Goal: Download file/media

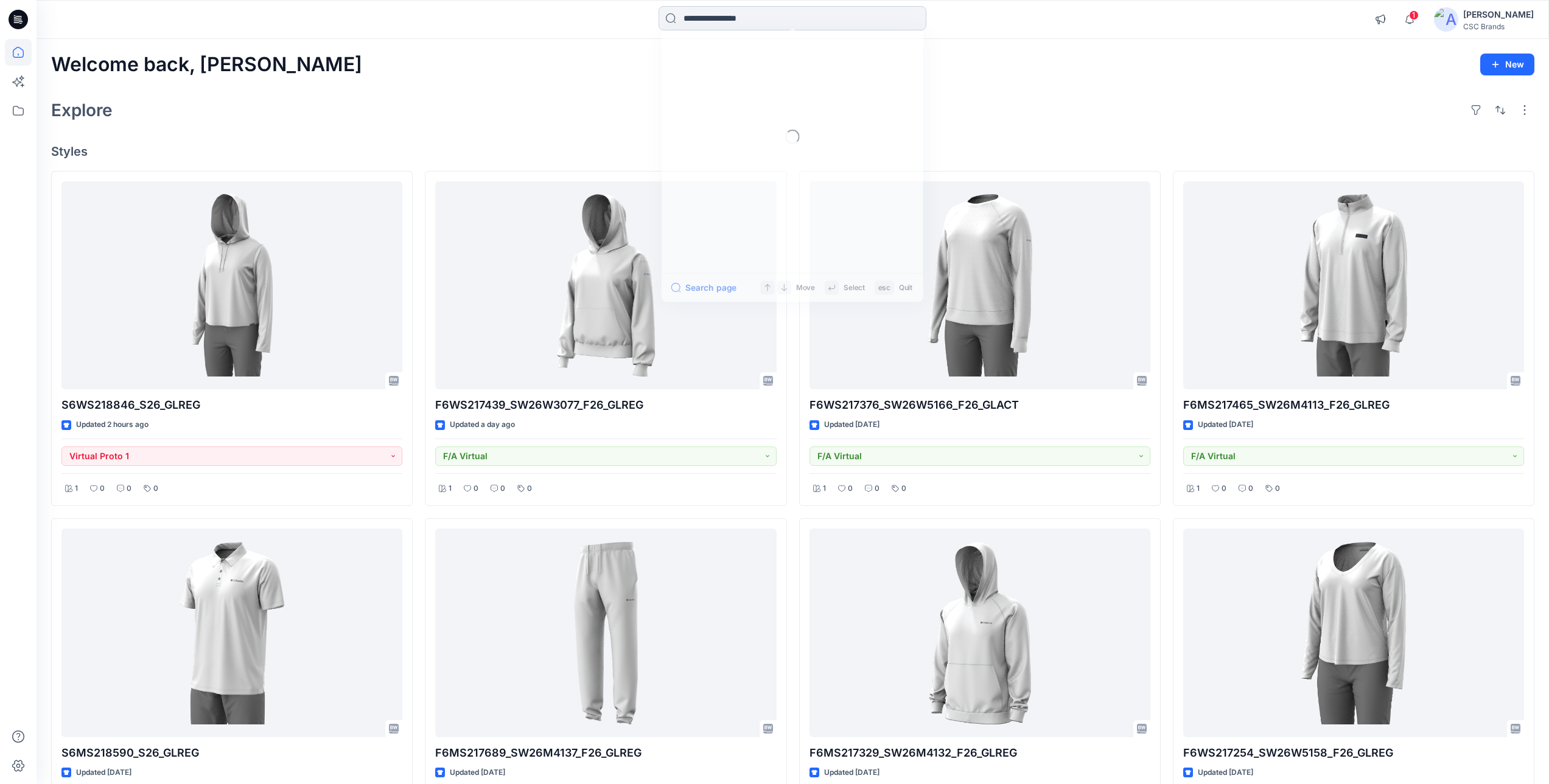
click at [714, 24] on input at bounding box center [792, 18] width 268 height 24
paste input "**********"
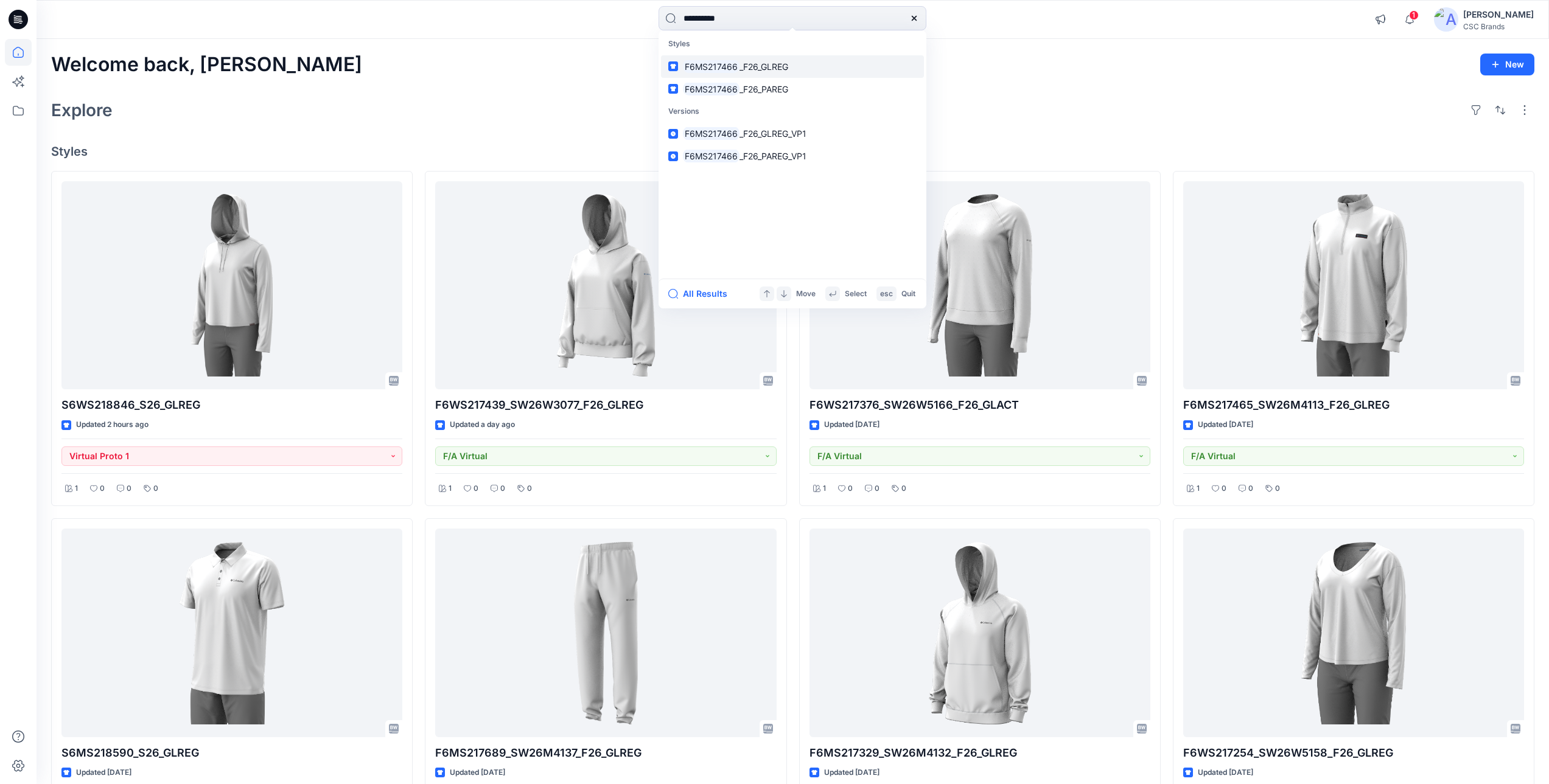
type input "**********"
click at [818, 60] on link "F6MS217466 _F26_GLREG" at bounding box center [792, 66] width 263 height 22
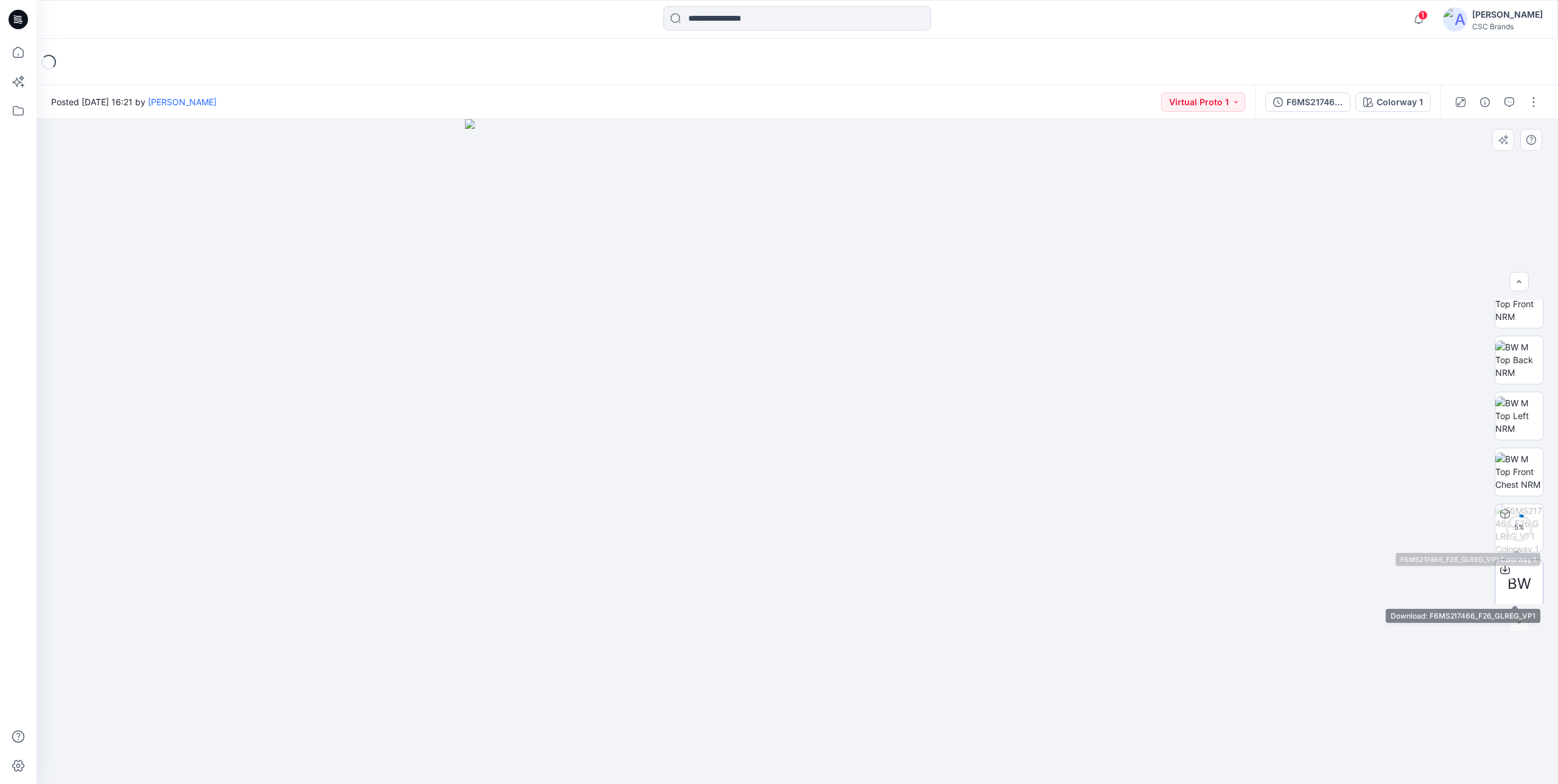
scroll to position [192, 0]
click at [1502, 564] on icon at bounding box center [1505, 564] width 5 height 6
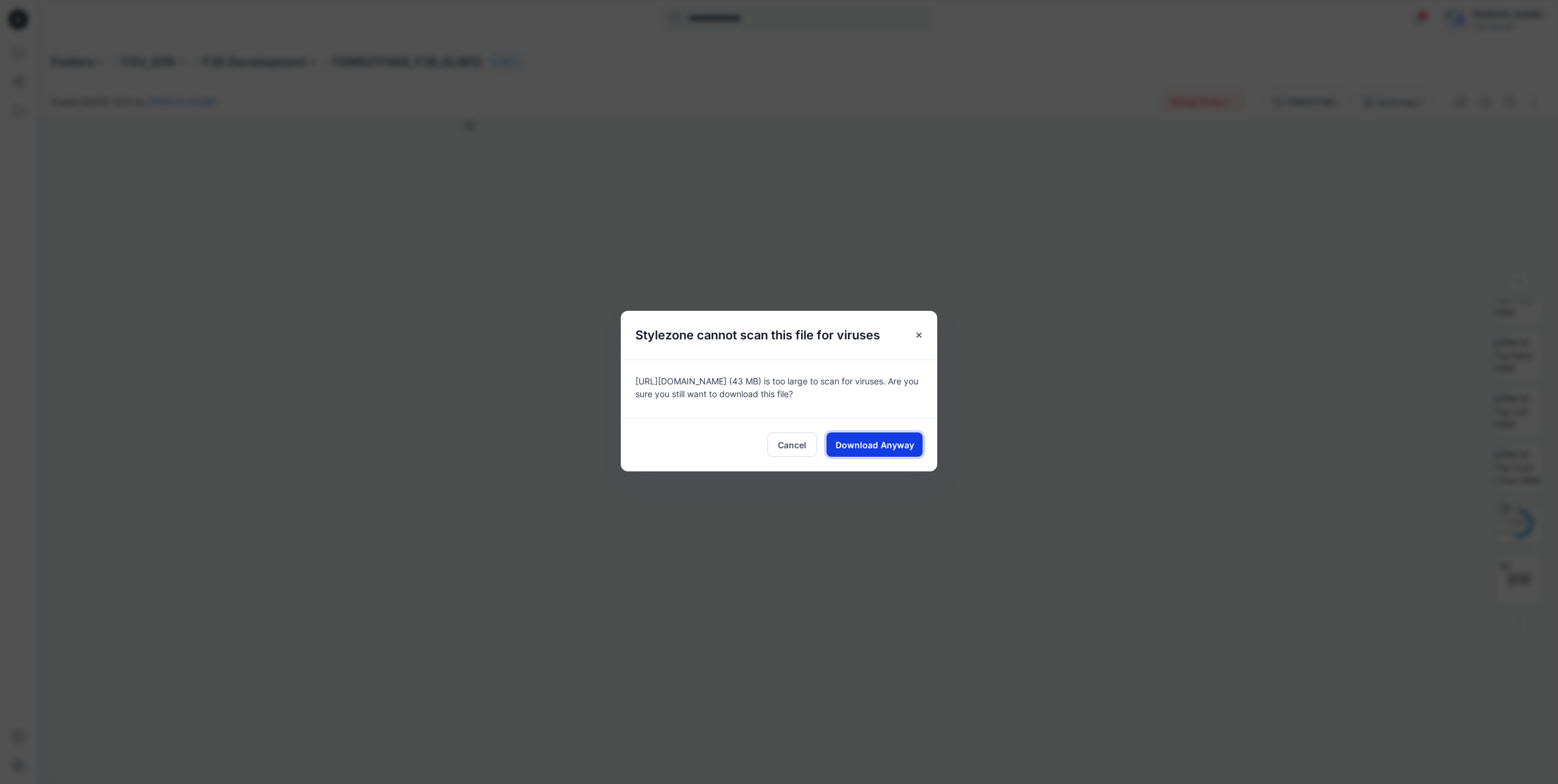
click at [892, 448] on span "Download Anyway" at bounding box center [875, 445] width 79 height 13
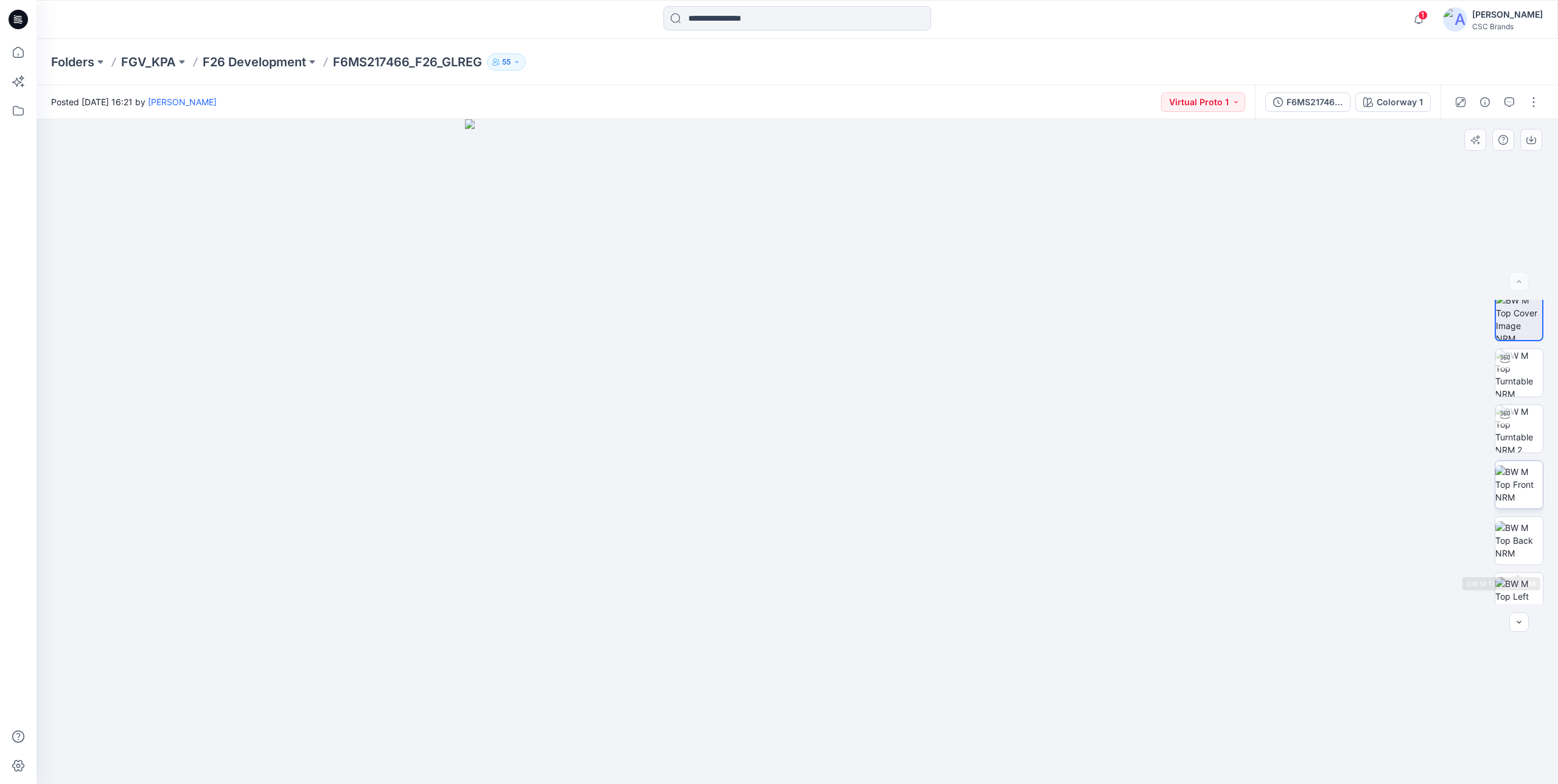
scroll to position [0, 0]
drag, startPoint x: 739, startPoint y: 562, endPoint x: 1004, endPoint y: 557, distance: 265.0
click at [990, 557] on img at bounding box center [797, 452] width 665 height 665
click at [1520, 377] on img at bounding box center [1518, 380] width 48 height 48
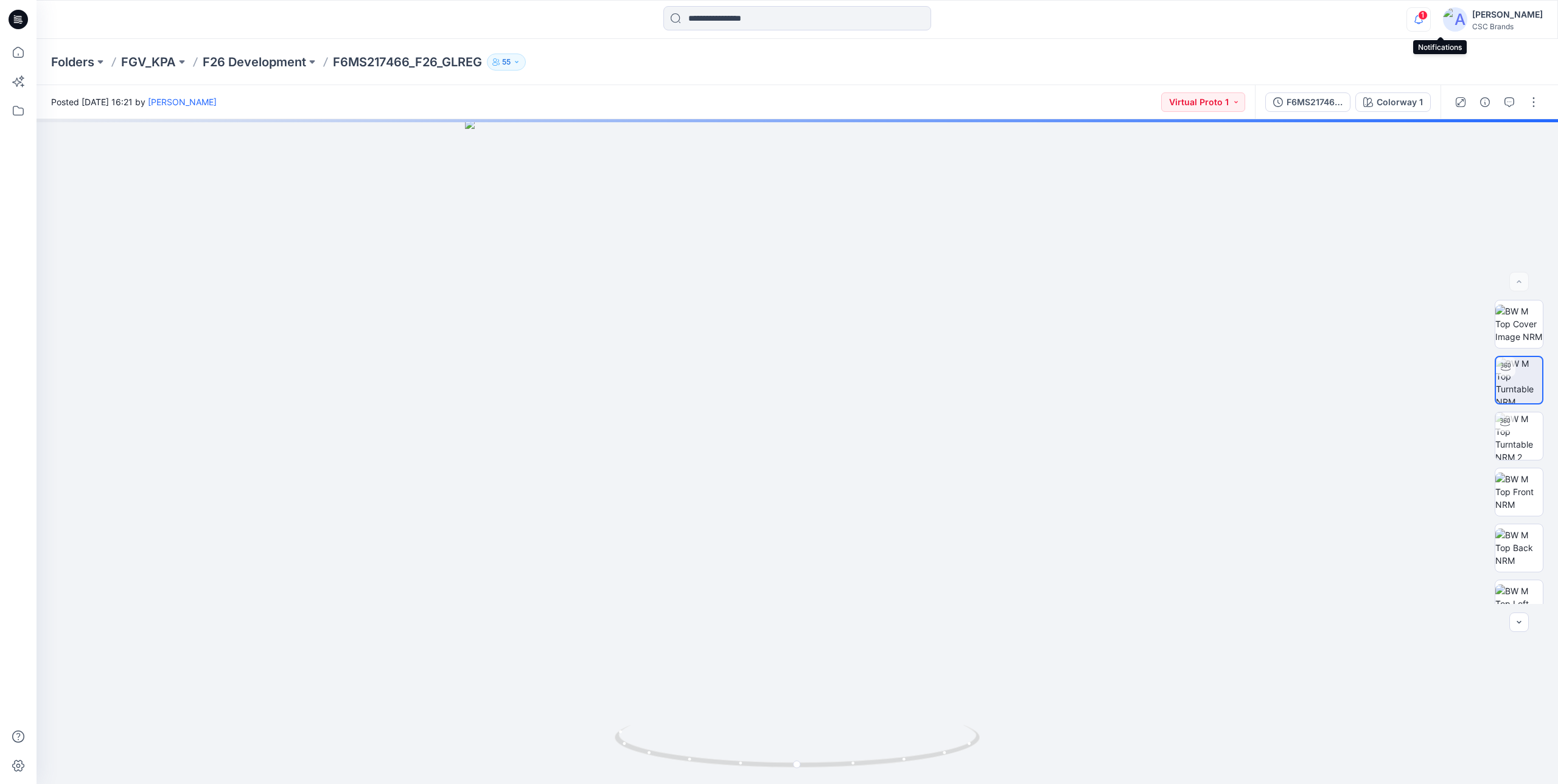
click at [1430, 20] on icon "button" at bounding box center [1418, 19] width 23 height 24
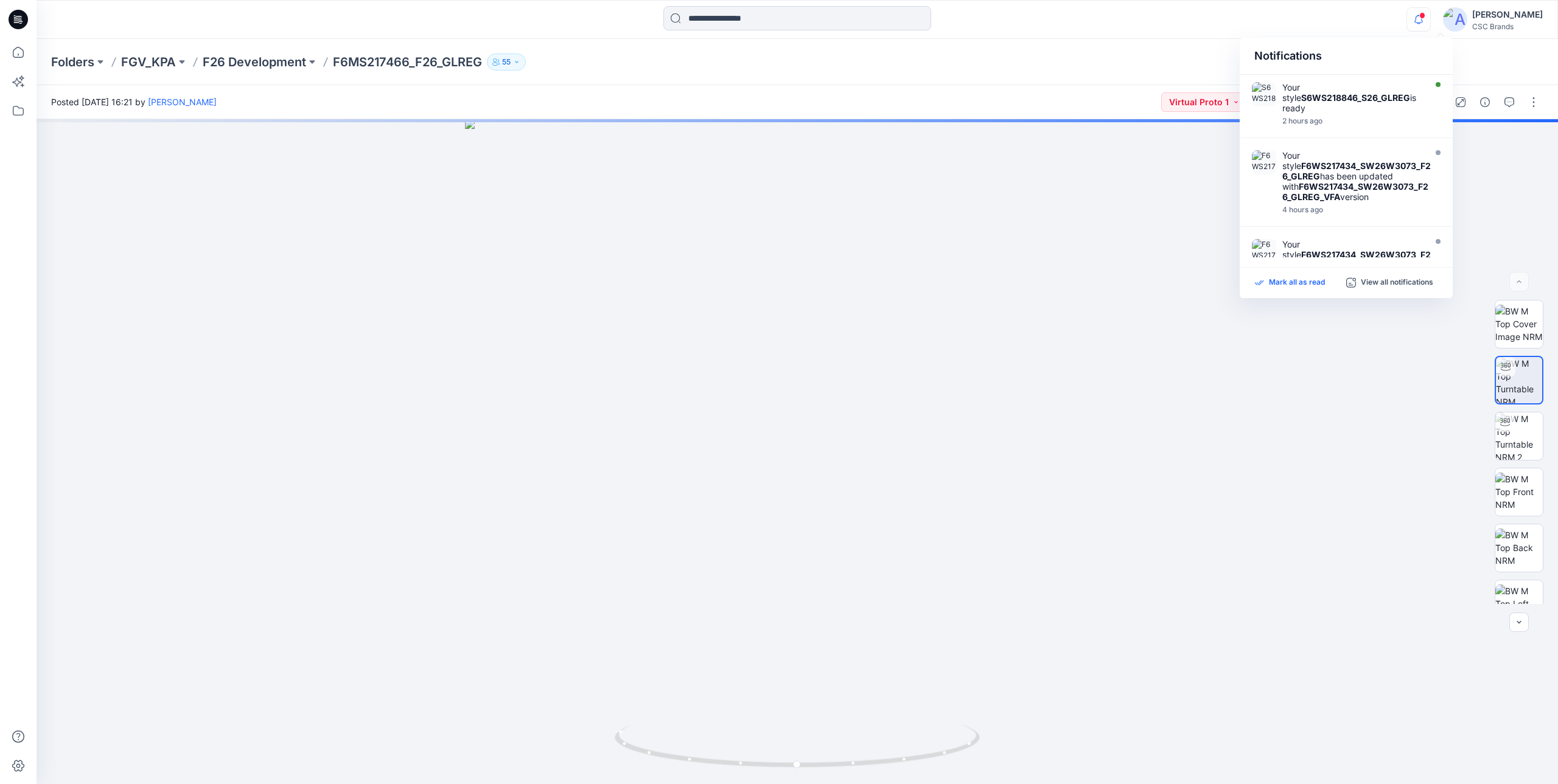
click at [1277, 278] on p "Mark all as read" at bounding box center [1297, 283] width 56 height 11
click at [1430, 14] on icon "button" at bounding box center [1418, 19] width 23 height 24
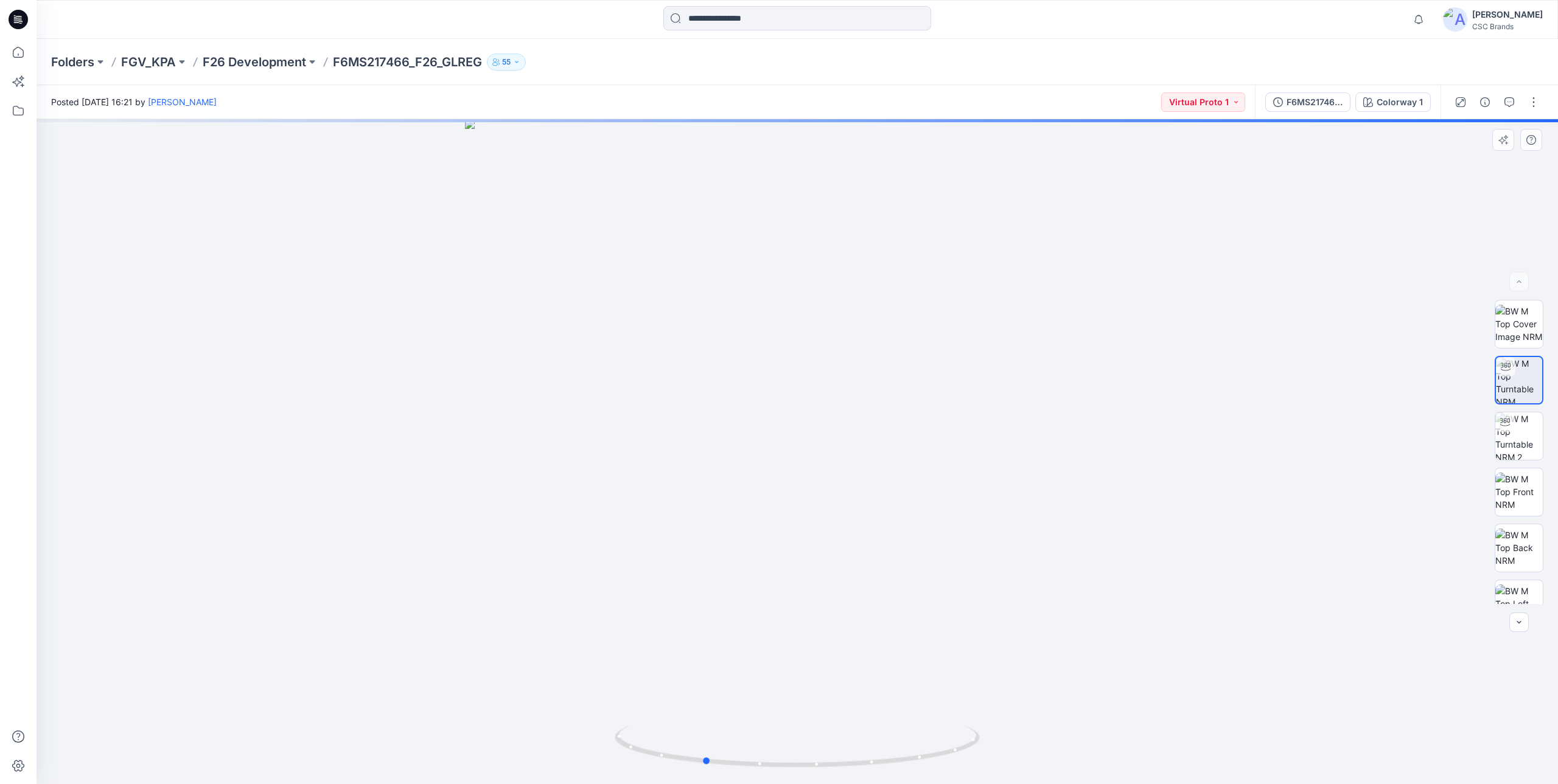
drag, startPoint x: 667, startPoint y: 497, endPoint x: 938, endPoint y: 513, distance: 271.5
click at [938, 513] on div at bounding box center [797, 452] width 1521 height 665
drag, startPoint x: 938, startPoint y: 698, endPoint x: 935, endPoint y: 301, distance: 397.0
click at [935, 301] on div at bounding box center [797, 452] width 1521 height 665
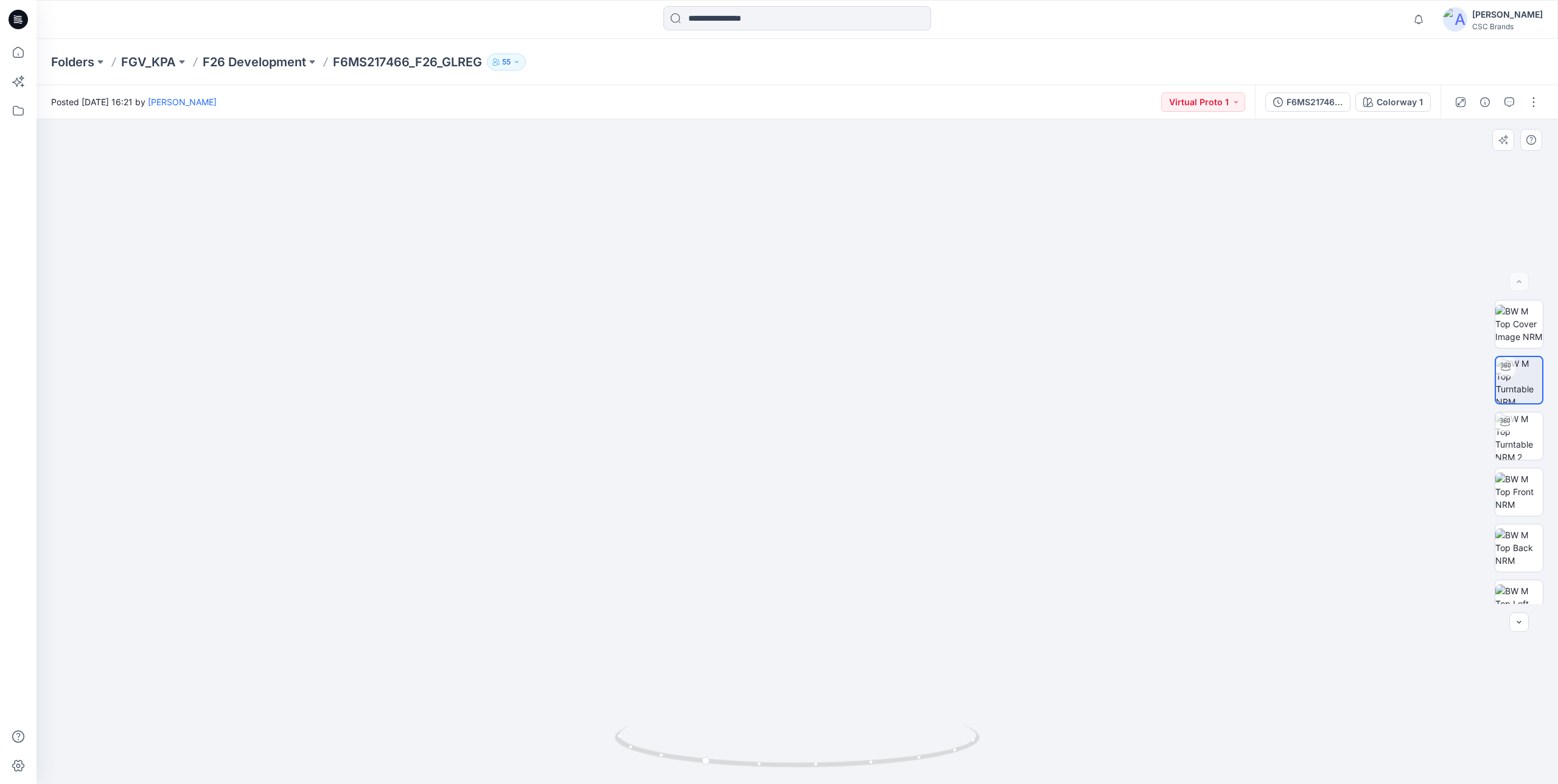
drag, startPoint x: 858, startPoint y: 377, endPoint x: 855, endPoint y: 152, distance: 225.0
click at [855, 152] on img at bounding box center [785, 12] width 1546 height 1544
